Goal: Information Seeking & Learning: Learn about a topic

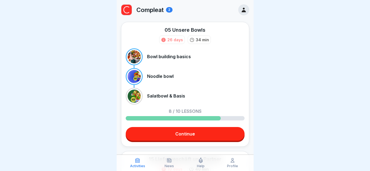
scroll to position [4, 0]
click at [209, 131] on link "Continue" at bounding box center [185, 134] width 119 height 14
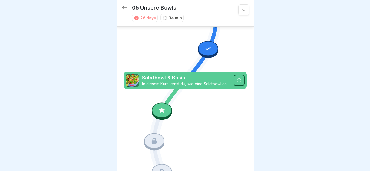
scroll to position [325, 0]
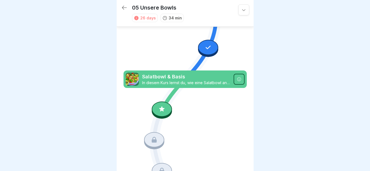
click at [162, 106] on icon at bounding box center [161, 109] width 7 height 7
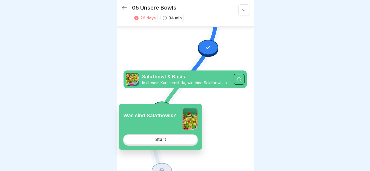
click at [165, 142] on div "Start" at bounding box center [160, 139] width 11 height 5
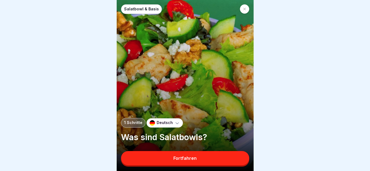
click at [171, 159] on button "Fortfahren" at bounding box center [185, 158] width 128 height 14
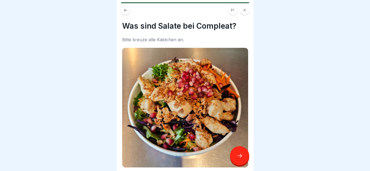
click at [126, 8] on icon at bounding box center [126, 10] width 4 height 4
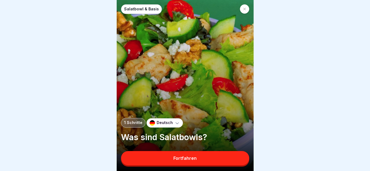
click at [168, 123] on p "Deutsch" at bounding box center [165, 123] width 16 height 5
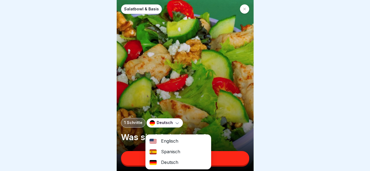
click at [173, 136] on div "Englisch" at bounding box center [178, 141] width 65 height 11
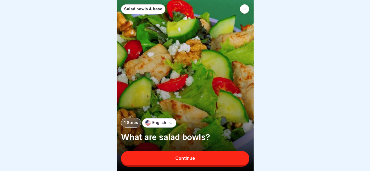
click at [187, 157] on div "Continue" at bounding box center [185, 158] width 20 height 5
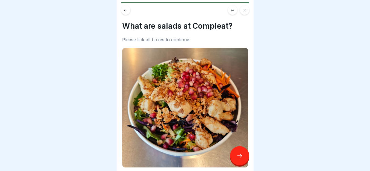
click at [248, 84] on div "What are salads at Compleat? Please tick all boxes to continue. Salad bowls are…" at bounding box center [185, 85] width 137 height 171
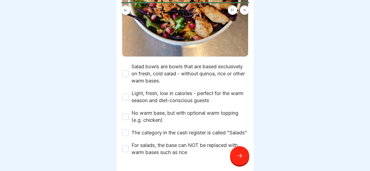
scroll to position [113, 0]
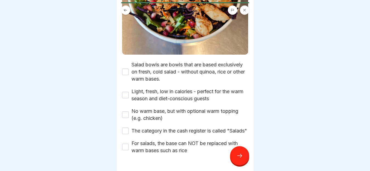
click at [125, 69] on button "Salad bowls are bowls that are based exclusively on fresh, cold salad - without…" at bounding box center [125, 72] width 7 height 7
click at [127, 92] on button "Light, fresh, low in calories - perfect for the warm season and diet-conscious …" at bounding box center [125, 95] width 7 height 7
click at [125, 112] on button "No warm base, but with optional warm topping (e.g. chicken)" at bounding box center [125, 115] width 7 height 7
click at [125, 128] on button "The category in the cash register is called "Salads"" at bounding box center [125, 131] width 7 height 7
click at [126, 147] on button "For salads, the base can NOT be replaced with warm bases such as rice" at bounding box center [125, 147] width 7 height 7
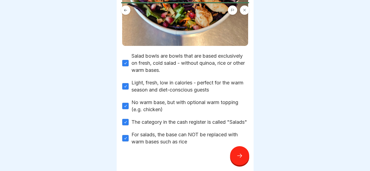
scroll to position [132, 0]
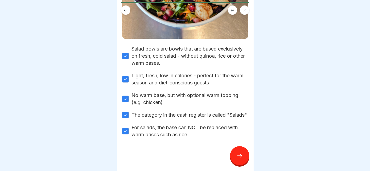
click at [234, 153] on div at bounding box center [239, 156] width 19 height 19
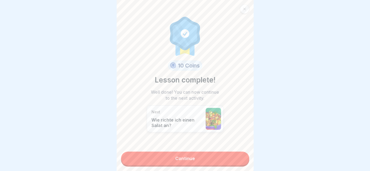
click at [224, 154] on link "Continue" at bounding box center [185, 159] width 128 height 14
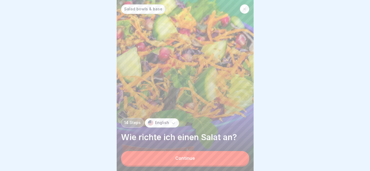
click at [217, 157] on button "Continue" at bounding box center [185, 158] width 128 height 14
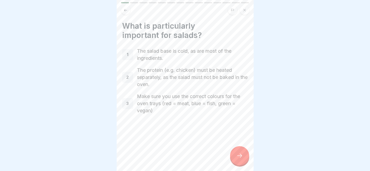
click at [237, 160] on div at bounding box center [239, 156] width 19 height 19
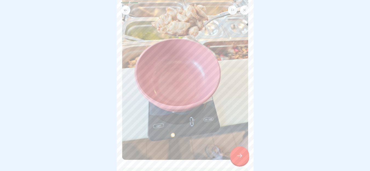
scroll to position [56, 0]
click at [236, 155] on div at bounding box center [239, 156] width 19 height 19
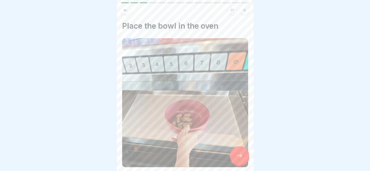
click at [236, 155] on div at bounding box center [239, 156] width 19 height 19
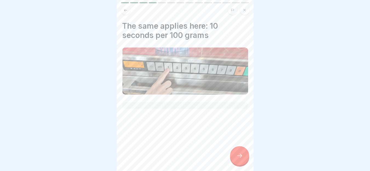
click at [236, 155] on div at bounding box center [239, 156] width 19 height 19
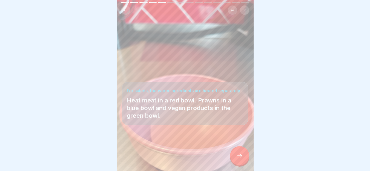
click at [236, 155] on div at bounding box center [239, 156] width 19 height 19
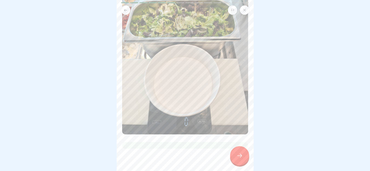
scroll to position [67, 0]
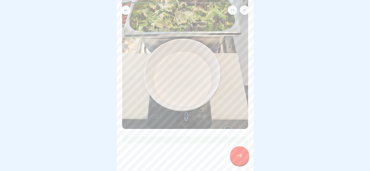
click at [243, 154] on icon at bounding box center [239, 156] width 7 height 7
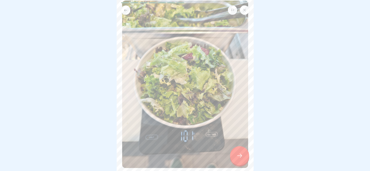
scroll to position [86, 0]
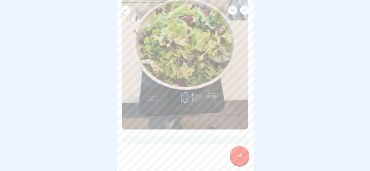
click at [244, 158] on div at bounding box center [239, 156] width 19 height 19
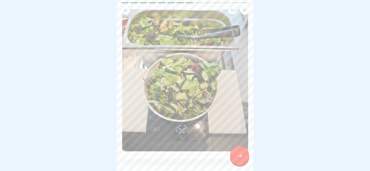
scroll to position [44, 0]
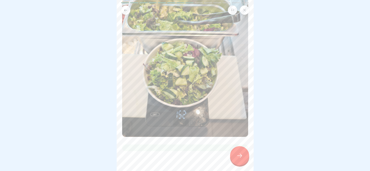
click at [239, 154] on icon at bounding box center [239, 156] width 7 height 7
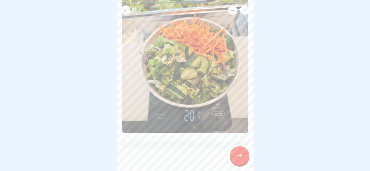
scroll to position [58, 0]
click at [244, 154] on div at bounding box center [239, 156] width 19 height 19
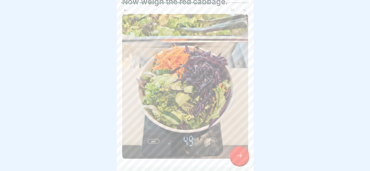
scroll to position [54, 0]
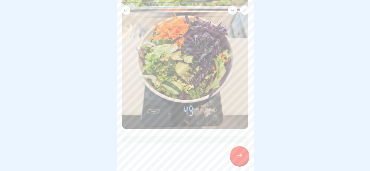
click at [237, 159] on icon at bounding box center [239, 156] width 7 height 7
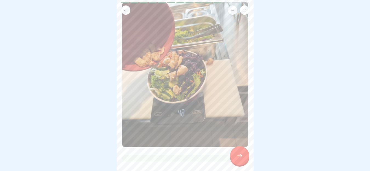
scroll to position [64, 0]
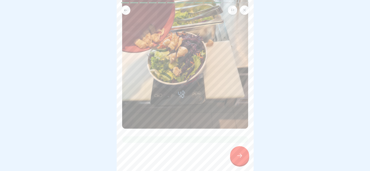
click at [240, 148] on div at bounding box center [239, 156] width 19 height 19
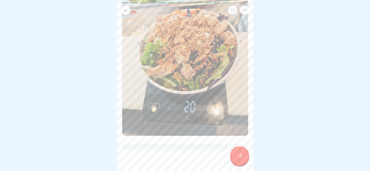
scroll to position [71, 0]
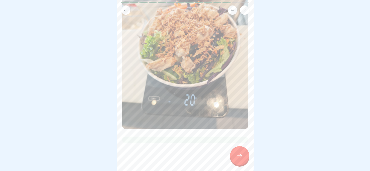
click at [242, 156] on icon at bounding box center [239, 156] width 7 height 7
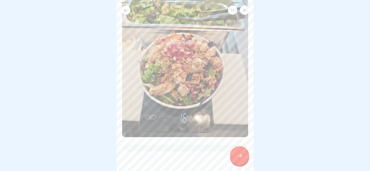
scroll to position [69, 0]
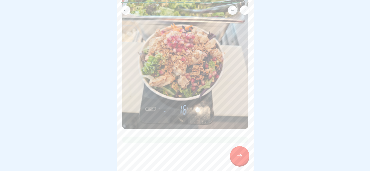
click at [240, 155] on icon at bounding box center [239, 156] width 7 height 7
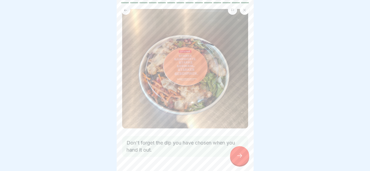
scroll to position [44, 0]
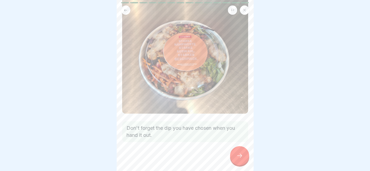
click at [237, 151] on div at bounding box center [239, 156] width 19 height 19
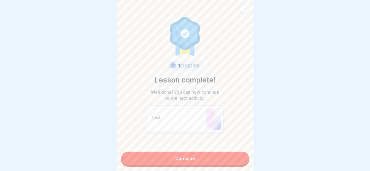
click at [229, 154] on link "Continue" at bounding box center [185, 159] width 128 height 14
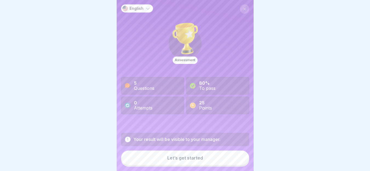
click at [222, 156] on button "Let’s get started" at bounding box center [185, 158] width 128 height 15
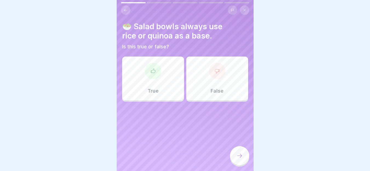
click at [223, 93] on div "False" at bounding box center [217, 79] width 62 height 44
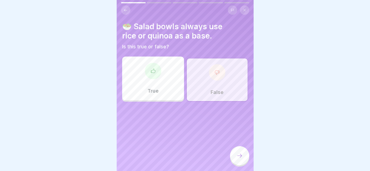
click at [240, 155] on icon at bounding box center [239, 156] width 7 height 7
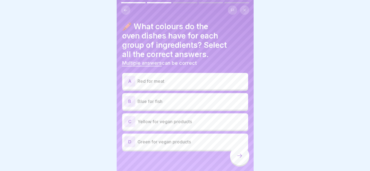
click at [214, 78] on p "Red for meat" at bounding box center [191, 81] width 108 height 7
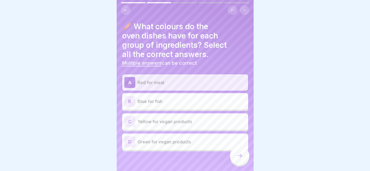
click at [191, 140] on p "Green for vegan products" at bounding box center [191, 142] width 108 height 7
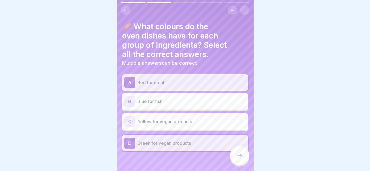
click at [241, 156] on icon at bounding box center [239, 156] width 7 height 7
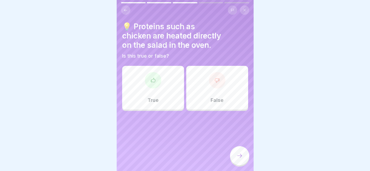
click at [155, 97] on p "True" at bounding box center [153, 100] width 11 height 6
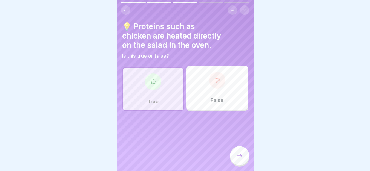
click at [159, 81] on div at bounding box center [153, 82] width 16 height 16
click at [199, 86] on div "False" at bounding box center [217, 88] width 62 height 44
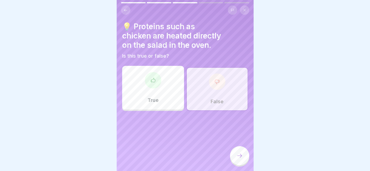
click at [238, 156] on icon at bounding box center [239, 156] width 7 height 7
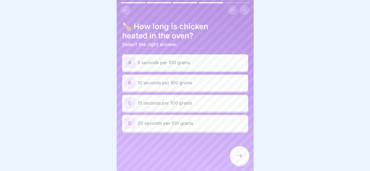
click at [202, 78] on div "B 10 seconds per 100 grams" at bounding box center [185, 83] width 122 height 11
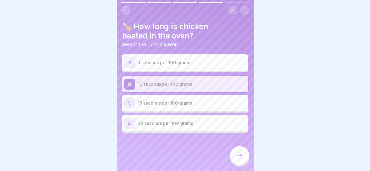
click at [239, 158] on icon at bounding box center [239, 156] width 7 height 7
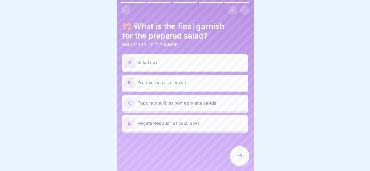
click at [199, 100] on p "Toppings such as pomegranate seeds" at bounding box center [191, 103] width 108 height 7
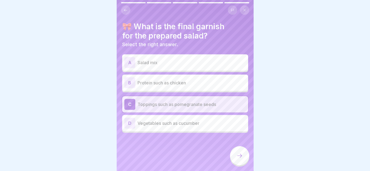
click at [237, 161] on div at bounding box center [239, 156] width 19 height 19
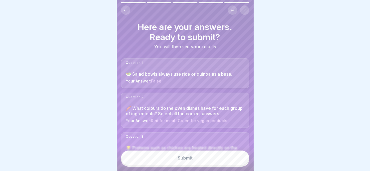
click at [229, 158] on button "Submit" at bounding box center [185, 158] width 128 height 15
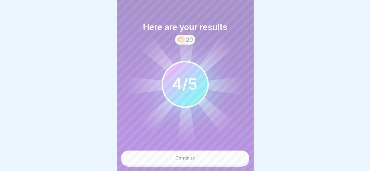
click at [207, 157] on button "Continue" at bounding box center [185, 158] width 128 height 15
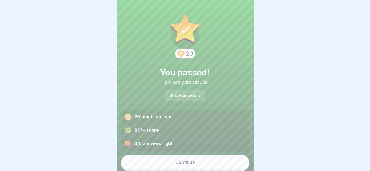
click at [203, 157] on button "Continue" at bounding box center [185, 162] width 128 height 15
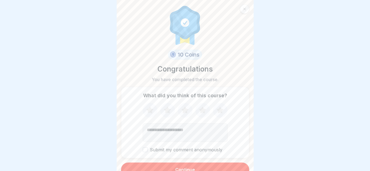
click at [217, 104] on icon at bounding box center [220, 111] width 15 height 14
click at [205, 164] on button "Continue" at bounding box center [185, 170] width 128 height 14
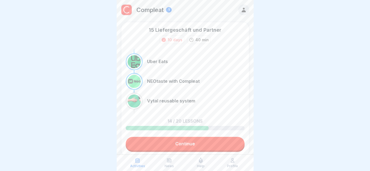
click at [229, 143] on link "Continue" at bounding box center [185, 144] width 119 height 14
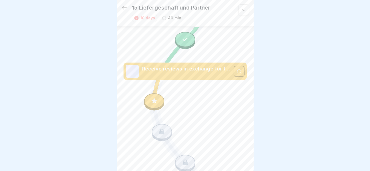
scroll to position [366, 0]
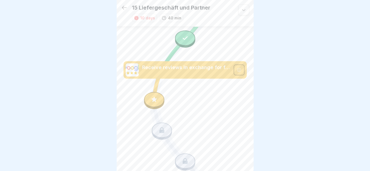
click at [156, 92] on div at bounding box center [154, 99] width 20 height 15
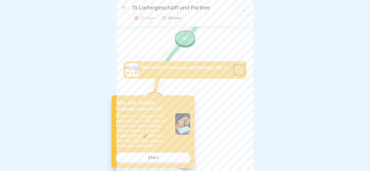
click at [161, 160] on link "Start" at bounding box center [153, 158] width 74 height 10
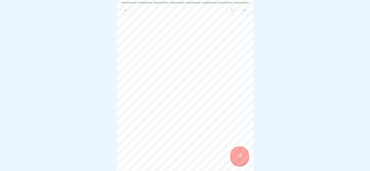
click at [237, 157] on icon at bounding box center [239, 156] width 7 height 7
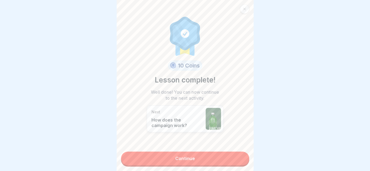
click at [224, 159] on link "Continue" at bounding box center [185, 159] width 128 height 14
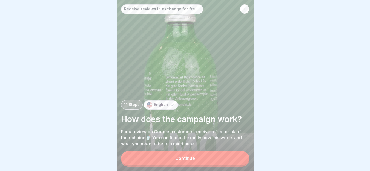
click at [245, 4] on div at bounding box center [244, 8] width 9 height 9
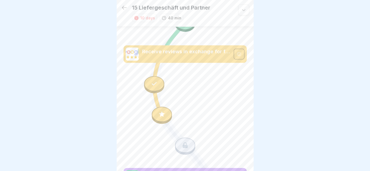
scroll to position [395, 0]
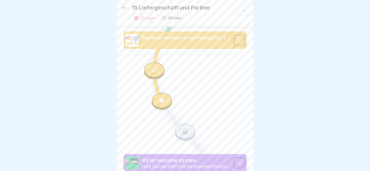
click at [125, 4] on icon at bounding box center [124, 7] width 7 height 7
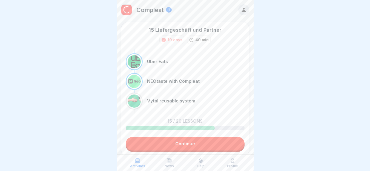
click at [219, 139] on link "Continue" at bounding box center [185, 144] width 119 height 14
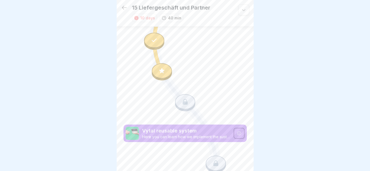
scroll to position [420, 0]
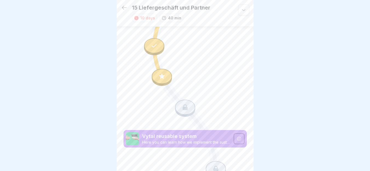
click at [163, 69] on div at bounding box center [162, 76] width 20 height 15
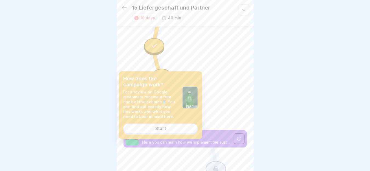
click at [170, 130] on link "Start" at bounding box center [160, 129] width 74 height 10
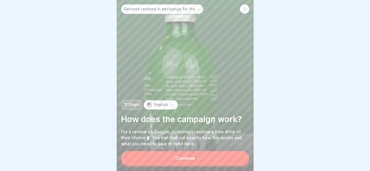
click at [229, 156] on button "Continue" at bounding box center [185, 158] width 128 height 14
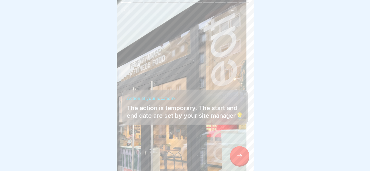
click at [241, 158] on icon at bounding box center [239, 156] width 7 height 7
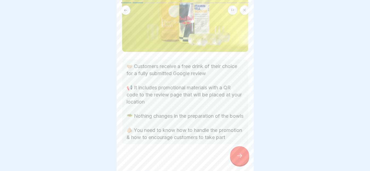
scroll to position [98, 0]
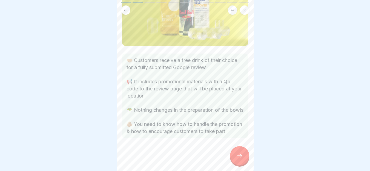
click at [239, 155] on div at bounding box center [239, 156] width 19 height 19
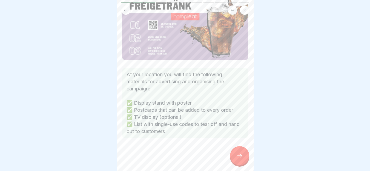
scroll to position [54, 0]
click at [236, 158] on icon at bounding box center [239, 156] width 7 height 7
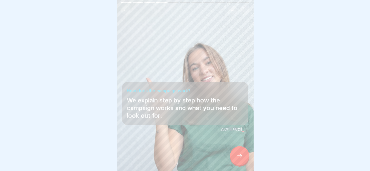
click at [240, 154] on div at bounding box center [239, 156] width 19 height 19
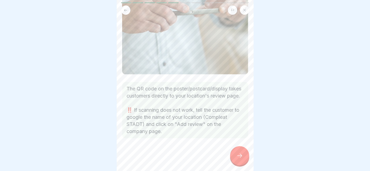
scroll to position [96, 0]
click at [237, 154] on div at bounding box center [239, 156] width 19 height 19
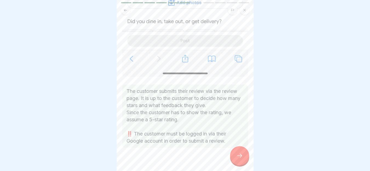
scroll to position [244, 0]
click at [244, 154] on div at bounding box center [239, 156] width 19 height 19
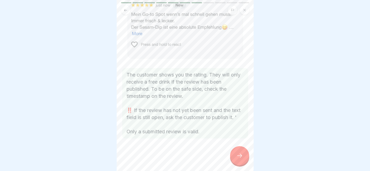
scroll to position [114, 0]
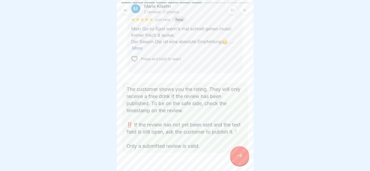
click at [240, 157] on icon at bounding box center [239, 156] width 7 height 7
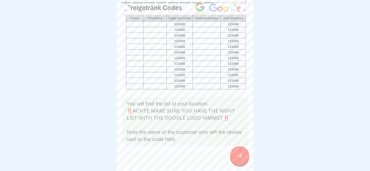
scroll to position [81, 0]
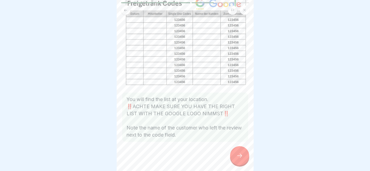
click at [240, 158] on icon at bounding box center [239, 156] width 7 height 7
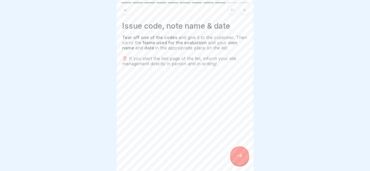
click at [240, 158] on icon at bounding box center [239, 156] width 7 height 7
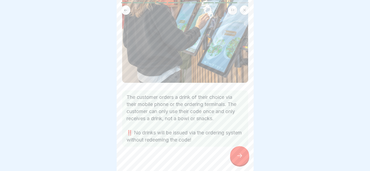
scroll to position [96, 0]
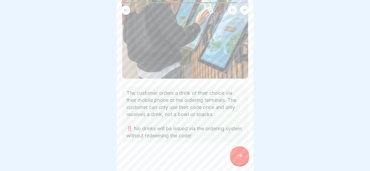
click at [243, 161] on div at bounding box center [239, 156] width 19 height 19
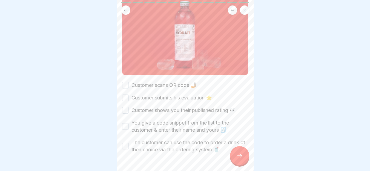
scroll to position [68, 0]
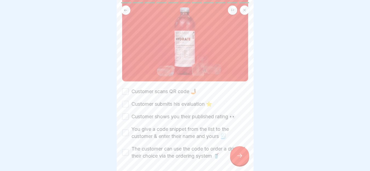
click at [125, 88] on button "Customer scans QR code 🤳🏽" at bounding box center [125, 91] width 7 height 7
click at [127, 101] on button "Customer submits his evaluation ⭐️" at bounding box center [125, 104] width 7 height 7
click at [126, 114] on button "Customer shows you their published rating 👀" at bounding box center [125, 117] width 7 height 7
click at [126, 130] on button "You give a code snippet from the list to the customer & enter their name and yo…" at bounding box center [125, 133] width 7 height 7
click at [127, 150] on button "The customer can use the code to order a drink of their choice via the ordering…" at bounding box center [125, 153] width 7 height 7
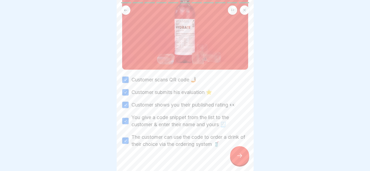
scroll to position [82, 0]
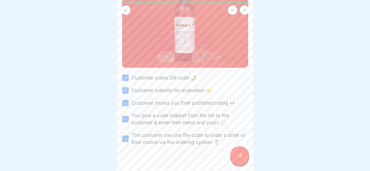
click at [237, 159] on icon at bounding box center [239, 156] width 7 height 7
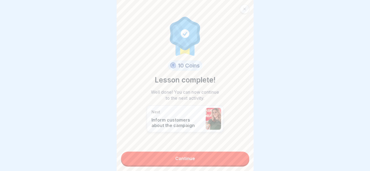
click at [203, 150] on div "10 Coins Lesson complete! Well done! You can now continue to the next activity.…" at bounding box center [185, 85] width 137 height 171
click at [226, 154] on link "Continue" at bounding box center [185, 159] width 128 height 14
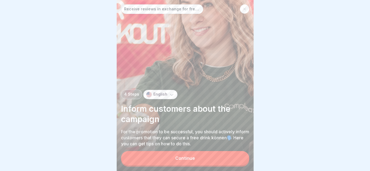
click at [245, 7] on icon at bounding box center [244, 8] width 3 height 3
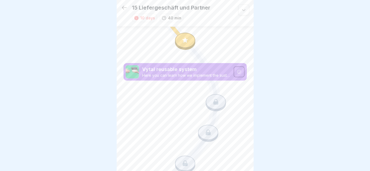
scroll to position [487, 0]
click at [126, 6] on icon at bounding box center [124, 7] width 7 height 7
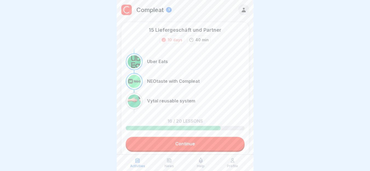
click at [214, 144] on link "Continue" at bounding box center [185, 144] width 119 height 14
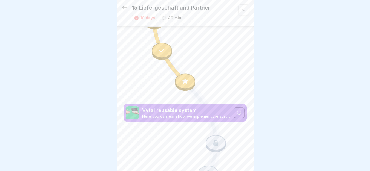
scroll to position [448, 0]
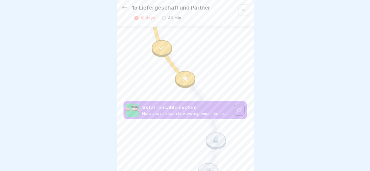
click at [300, 79] on div at bounding box center [185, 85] width 370 height 171
